Goal: Task Accomplishment & Management: Manage account settings

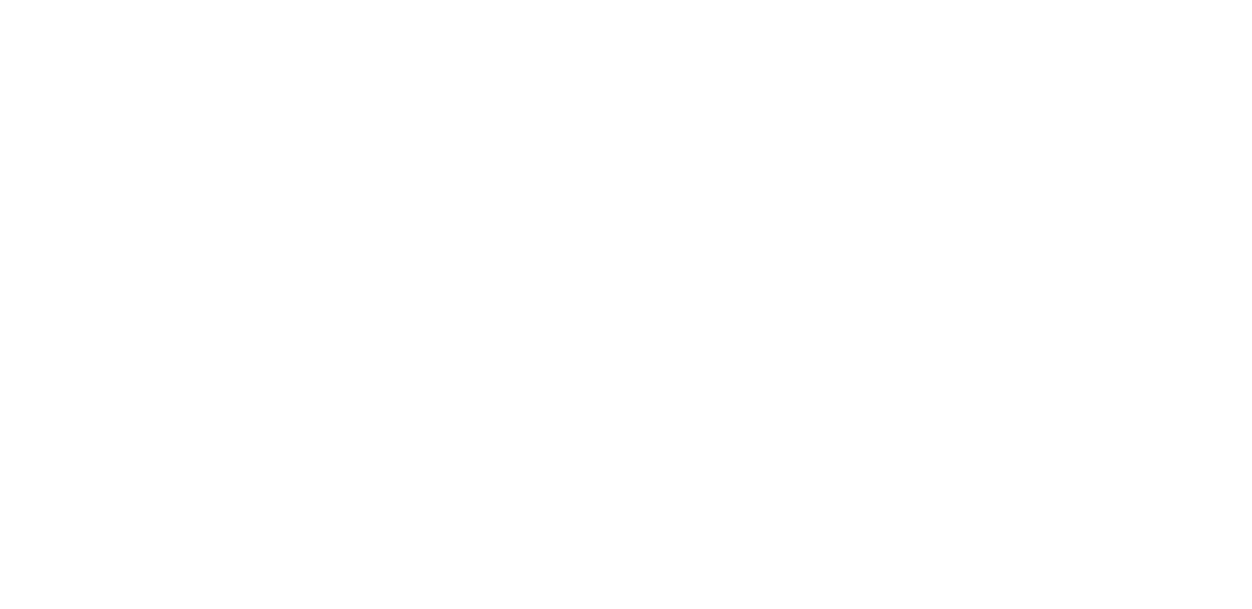
select select "*"
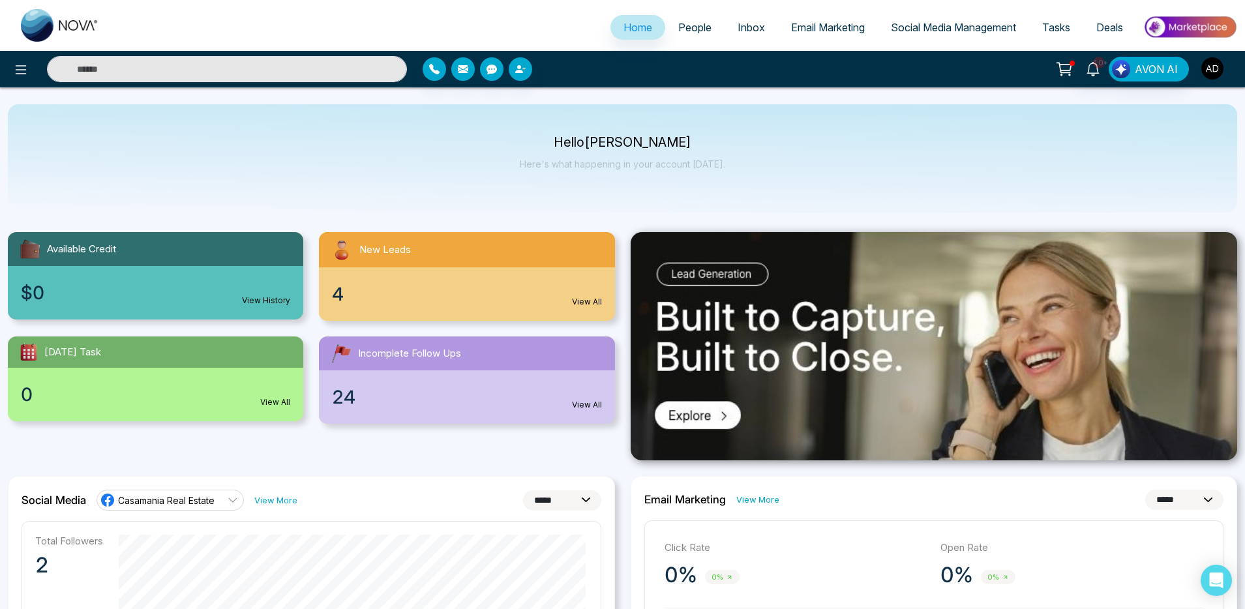
click at [1213, 65] on img "button" at bounding box center [1213, 68] width 22 height 22
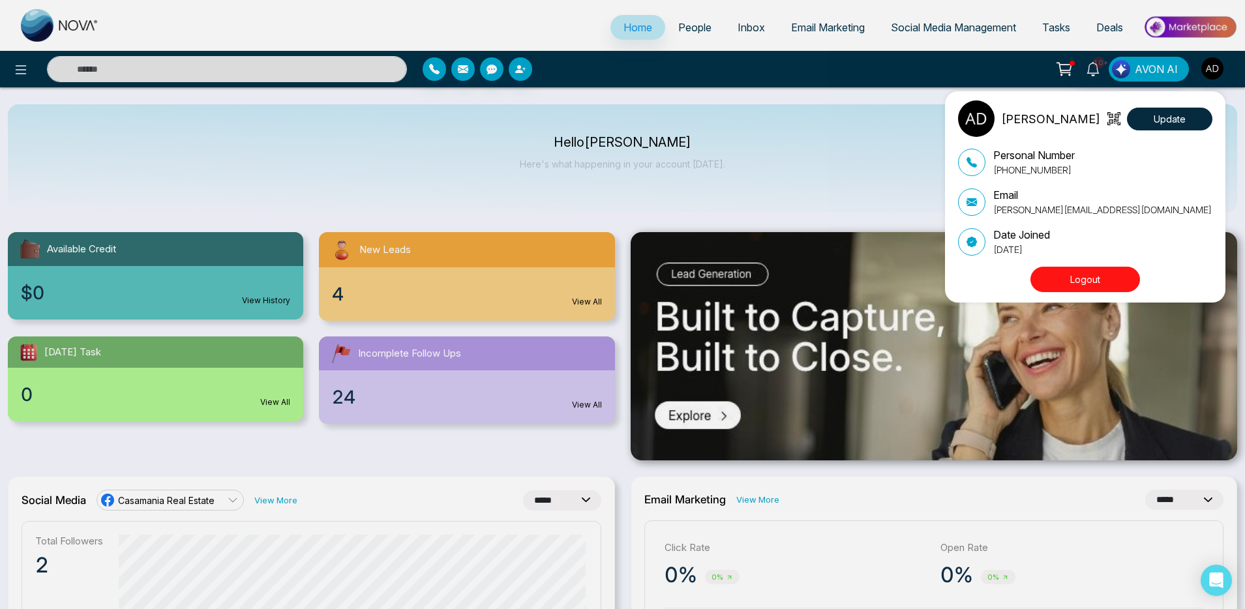
click at [1076, 272] on button "Logout" at bounding box center [1086, 279] width 110 height 25
